Goal: Ask a question

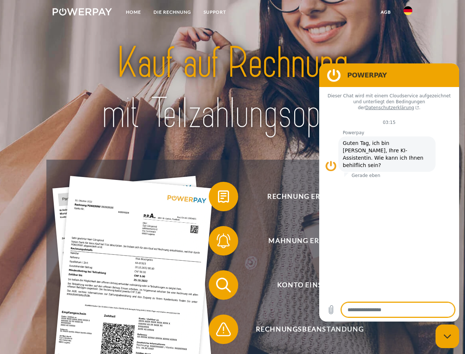
click at [82, 13] on img at bounding box center [82, 11] width 59 height 7
click at [408, 13] on img at bounding box center [408, 10] width 9 height 9
click at [386, 12] on link "agb" at bounding box center [386, 12] width 23 height 13
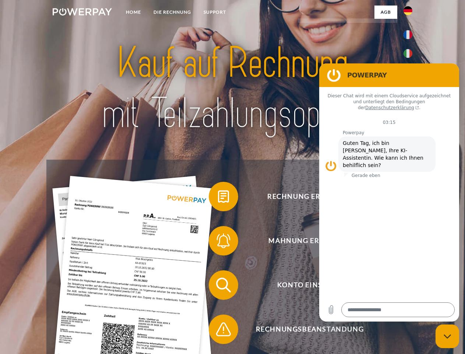
click at [218, 198] on span at bounding box center [212, 196] width 37 height 37
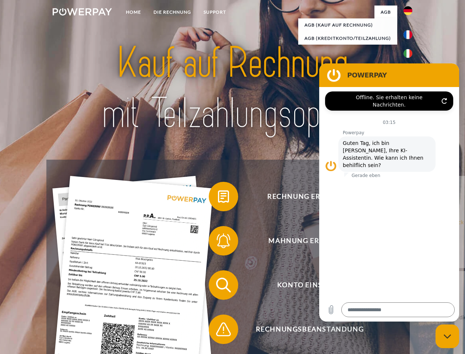
click at [218, 242] on span at bounding box center [212, 240] width 37 height 37
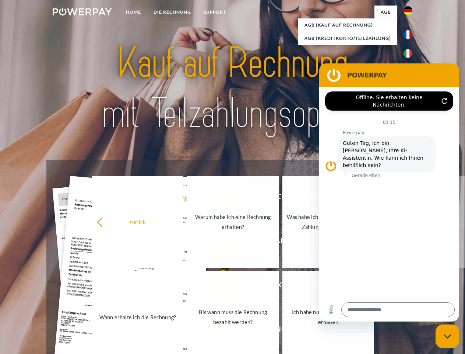
click at [218, 286] on link "Bis wann muss die Rechnung bezahlt werden?" at bounding box center [233, 317] width 92 height 92
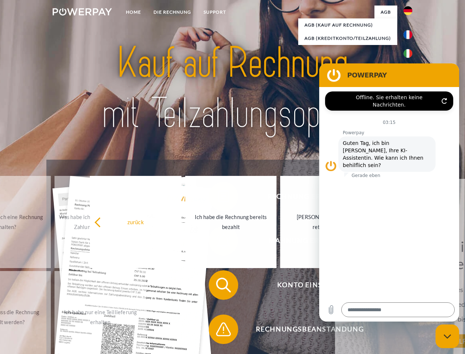
click at [218, 330] on span at bounding box center [212, 328] width 37 height 37
click at [448, 336] on icon "Messaging-Fenster schließen" at bounding box center [448, 336] width 8 height 5
type textarea "*"
